Goal: Check status: Check status

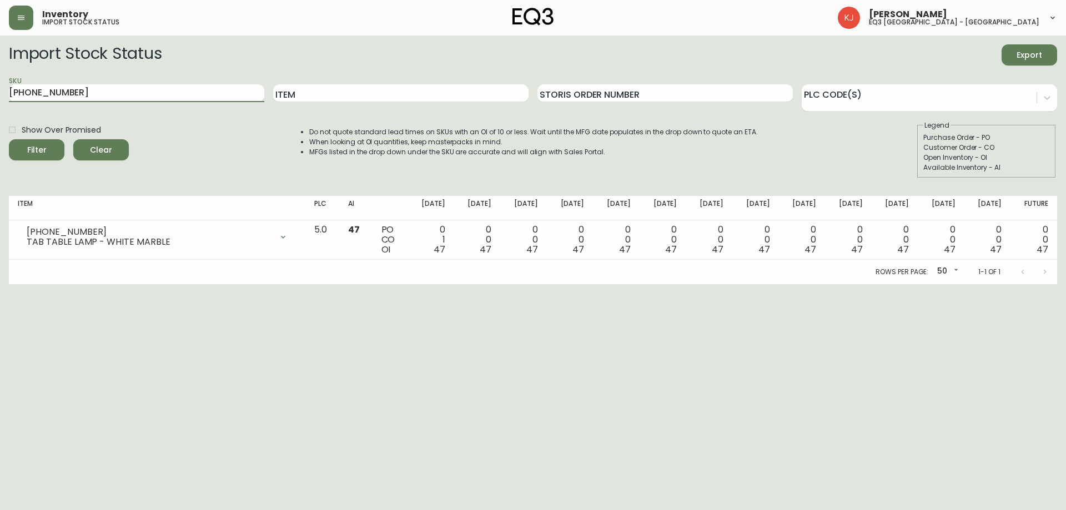
drag, startPoint x: 113, startPoint y: 92, endPoint x: 0, endPoint y: 92, distance: 113.3
click at [0, 89] on main "Import Stock Status Export SKU [PHONE_NUMBER] Item Storis Order Number PLC Code…" at bounding box center [533, 160] width 1066 height 249
type input "[PHONE_NUMBER]"
click at [9, 139] on button "Filter" at bounding box center [37, 149] width 56 height 21
click at [895, 284] on html "Inventory import stock status [PERSON_NAME] eq3 [GEOGRAPHIC_DATA] - [GEOGRAPHIC…" at bounding box center [533, 142] width 1066 height 284
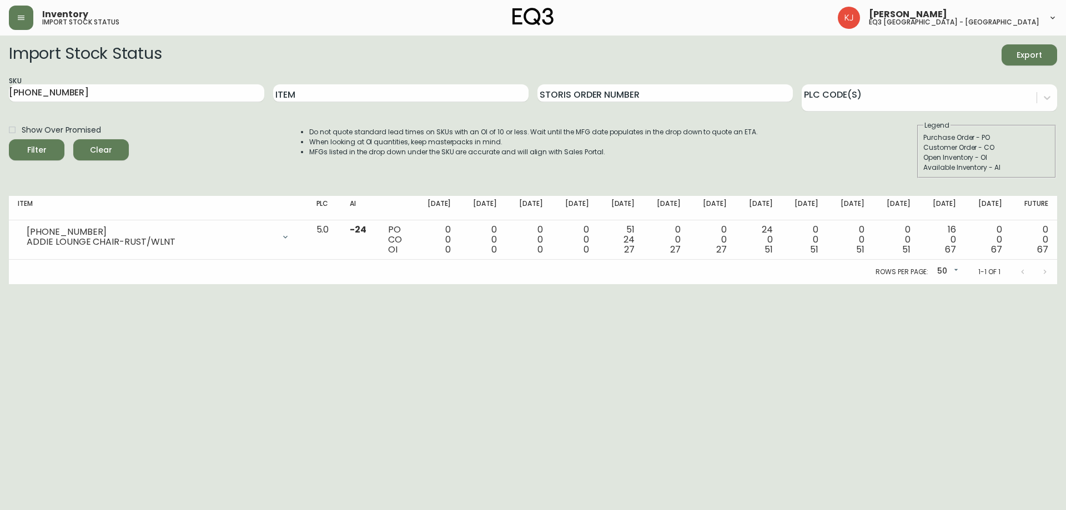
click at [927, 284] on html "Inventory import stock status [PERSON_NAME] eq3 [GEOGRAPHIC_DATA] - [GEOGRAPHIC…" at bounding box center [533, 142] width 1066 height 284
drag, startPoint x: 98, startPoint y: 93, endPoint x: 0, endPoint y: 84, distance: 98.1
click at [0, 84] on main "Import Stock Status Export SKU [PHONE_NUMBER] Item Storis Order Number PLC Code…" at bounding box center [533, 160] width 1066 height 249
paste input "[PHONE_NUMBER]"
type input "[PHONE_NUMBER]"
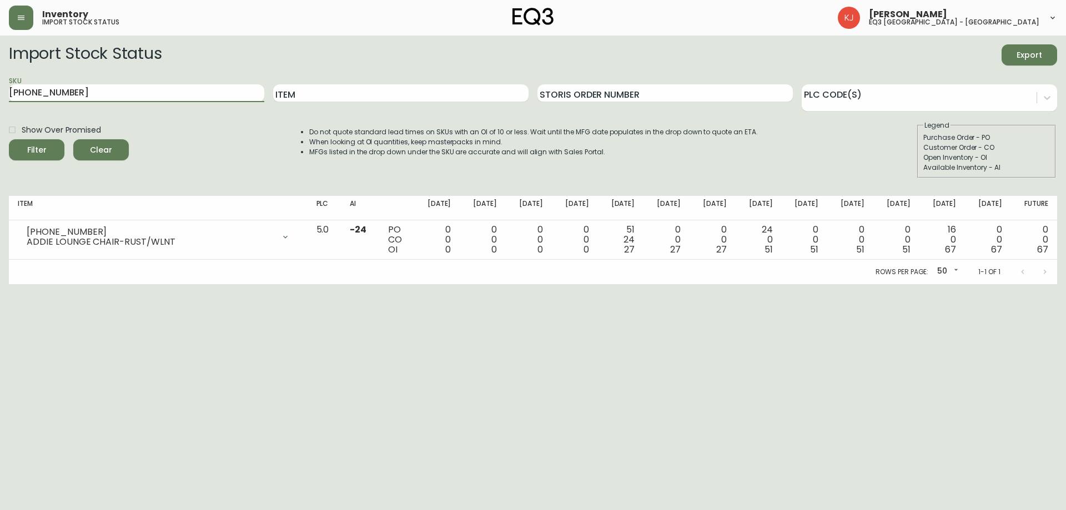
click at [9, 139] on button "Filter" at bounding box center [37, 149] width 56 height 21
drag, startPoint x: 88, startPoint y: 91, endPoint x: 0, endPoint y: 117, distance: 92.1
click at [0, 101] on main "Import Stock Status Export SKU [PHONE_NUMBER] Item Storis Order Number PLC Code…" at bounding box center [533, 160] width 1066 height 249
paste input "[PHONE_NUMBER]"
type input "[PHONE_NUMBER]"
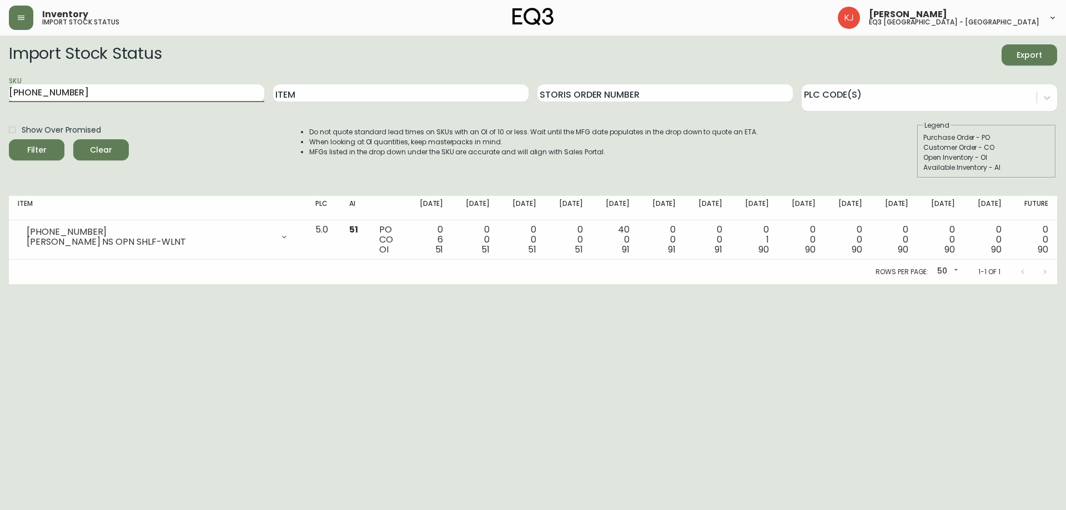
click at [9, 139] on button "Filter" at bounding box center [37, 149] width 56 height 21
